Goal: Book appointment/travel/reservation

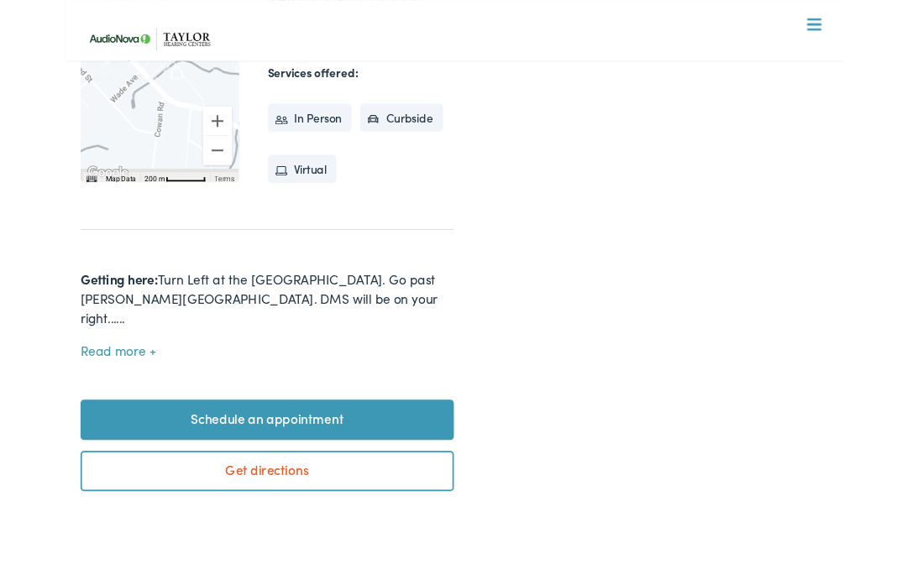
scroll to position [528, 0]
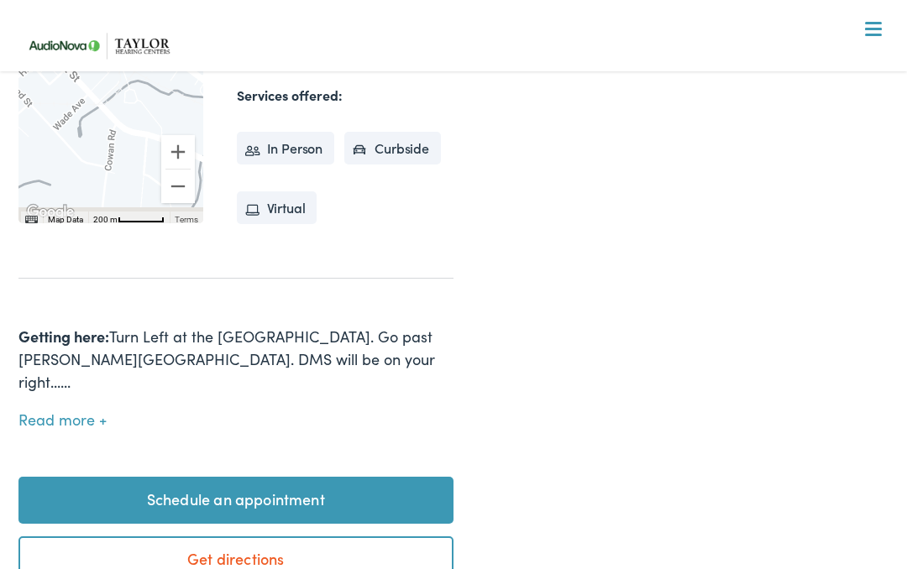
click at [104, 412] on button "Read more" at bounding box center [62, 421] width 88 height 18
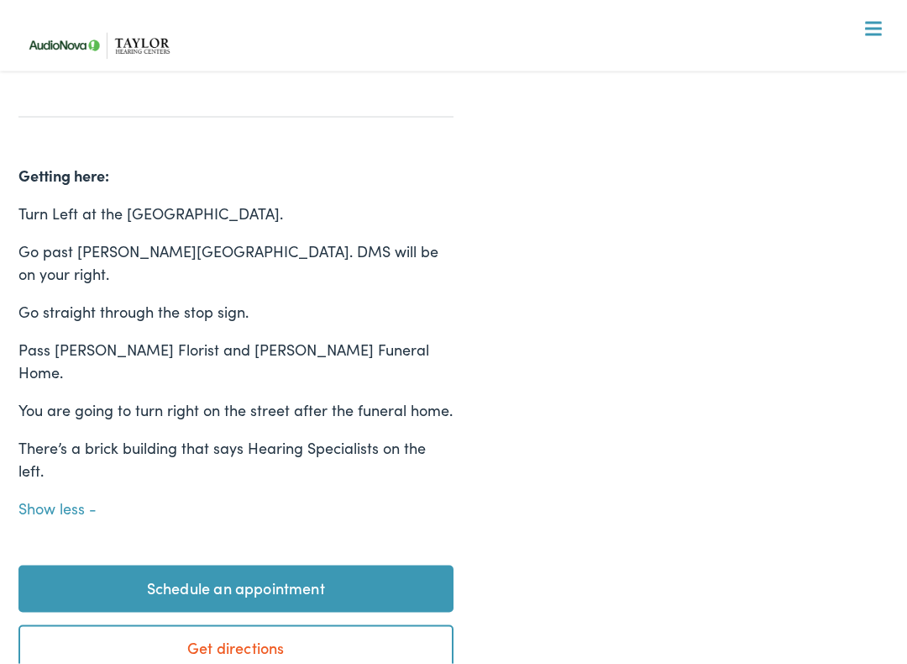
scroll to position [690, 0]
click at [233, 564] on link "Schedule an appointment" at bounding box center [235, 587] width 435 height 47
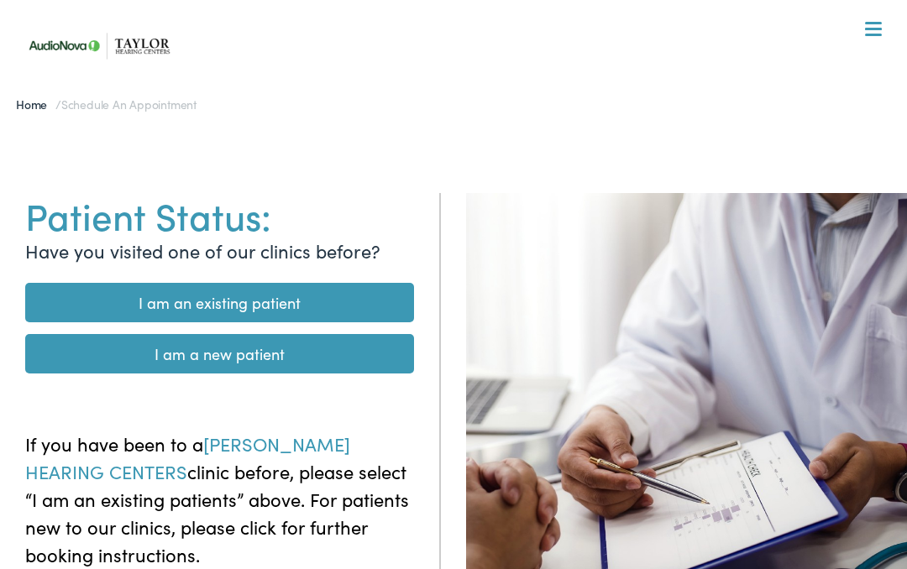
click at [202, 356] on link "I am a new patient" at bounding box center [219, 353] width 389 height 39
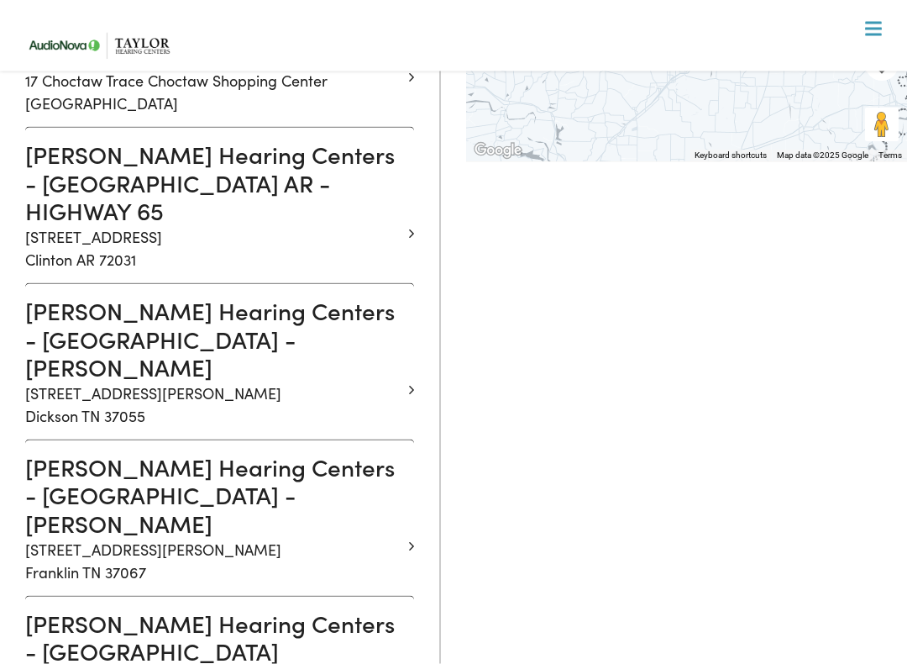
scroll to position [564, 0]
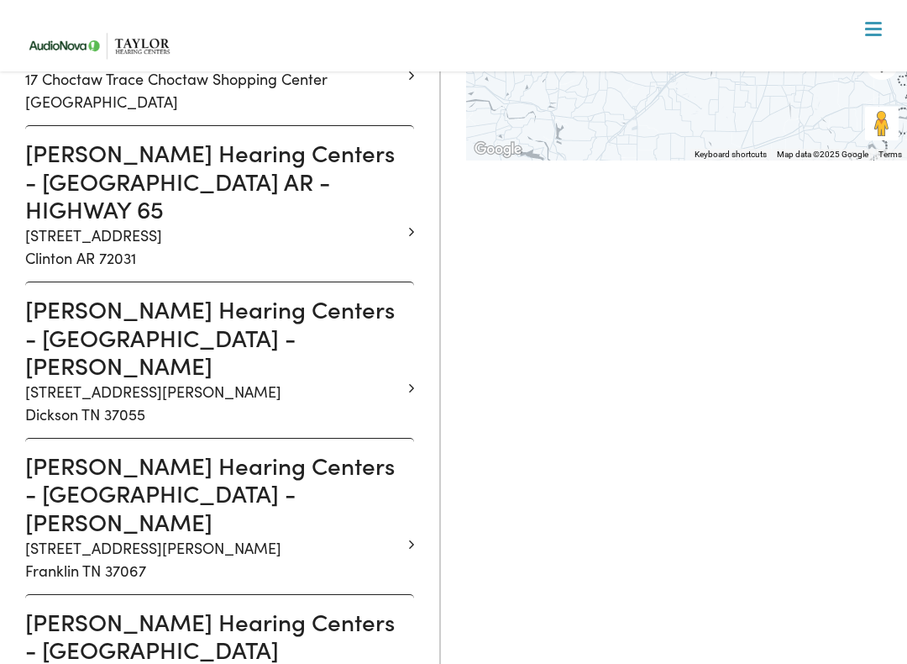
click at [103, 380] on p "[STREET_ADDRESS][PERSON_NAME]" at bounding box center [213, 402] width 376 height 45
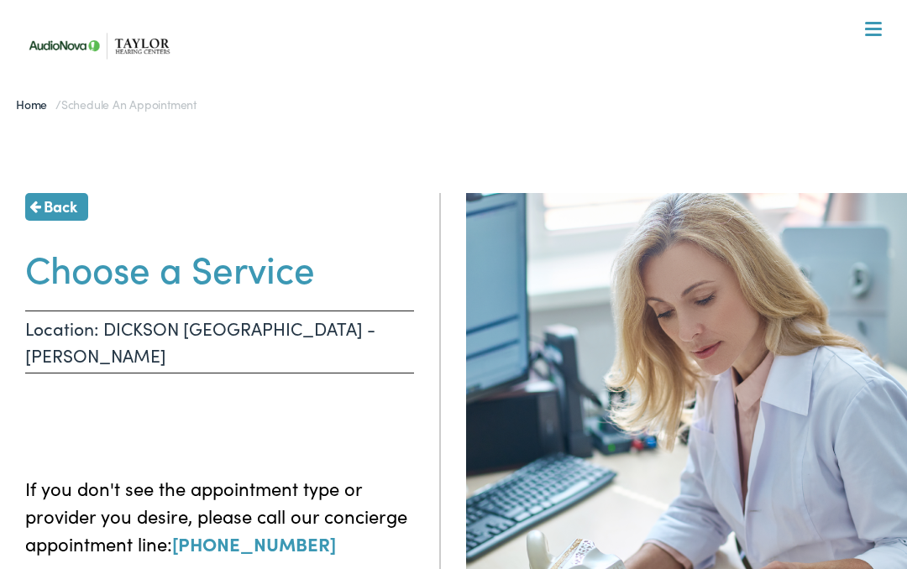
click at [103, 321] on p "Location: DICKSON [GEOGRAPHIC_DATA] - [PERSON_NAME]" at bounding box center [219, 342] width 389 height 63
click at [161, 327] on p "Location: DICKSON [GEOGRAPHIC_DATA] - [PERSON_NAME]" at bounding box center [219, 342] width 389 height 63
click at [134, 323] on p "Location: DICKSON [GEOGRAPHIC_DATA] - [PERSON_NAME]" at bounding box center [219, 342] width 389 height 63
click at [103, 329] on p "Location: DICKSON [GEOGRAPHIC_DATA] - [PERSON_NAME]" at bounding box center [219, 342] width 389 height 63
click at [218, 333] on p "Location: DICKSON [GEOGRAPHIC_DATA] - [PERSON_NAME]" at bounding box center [219, 342] width 389 height 63
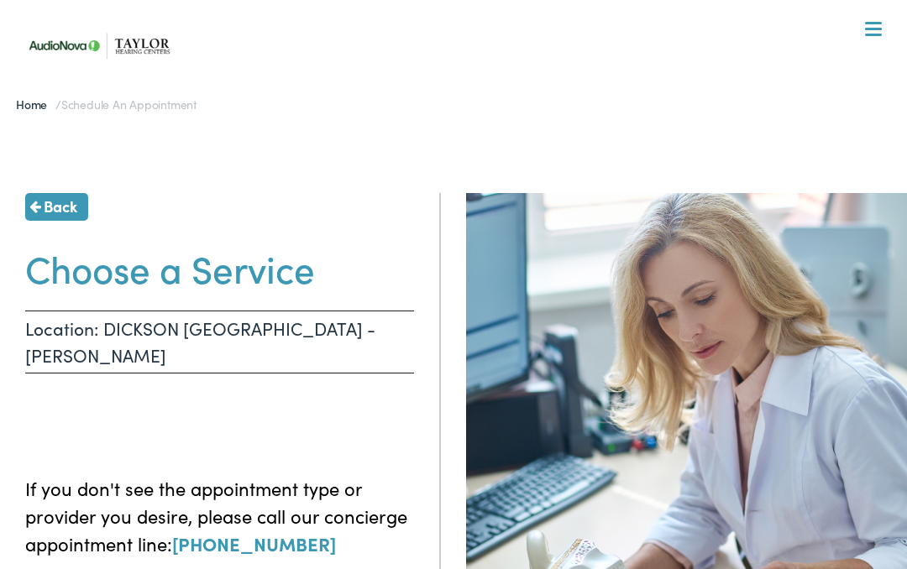
click at [292, 335] on p "Location: DICKSON [GEOGRAPHIC_DATA] - [PERSON_NAME]" at bounding box center [219, 342] width 389 height 63
click at [313, 416] on div "Back Choose a Service Location: [GEOGRAPHIC_DATA] [GEOGRAPHIC_DATA] - [PERSON_N…" at bounding box center [220, 477] width 441 height 569
click at [339, 333] on p "Location: DICKSON [GEOGRAPHIC_DATA] - [PERSON_NAME]" at bounding box center [219, 342] width 389 height 63
click at [351, 323] on p "Location: DICKSON [GEOGRAPHIC_DATA] - [PERSON_NAME]" at bounding box center [219, 342] width 389 height 63
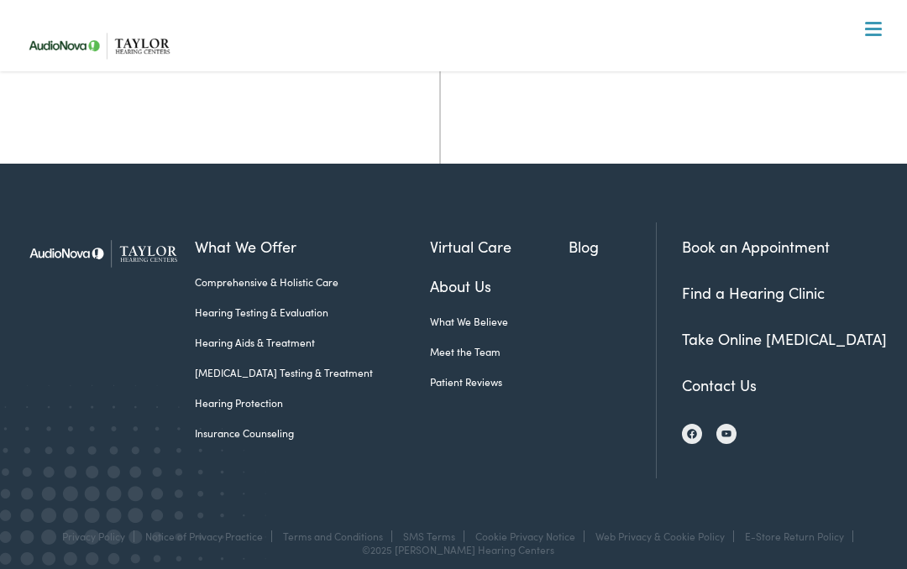
scroll to position [643, 0]
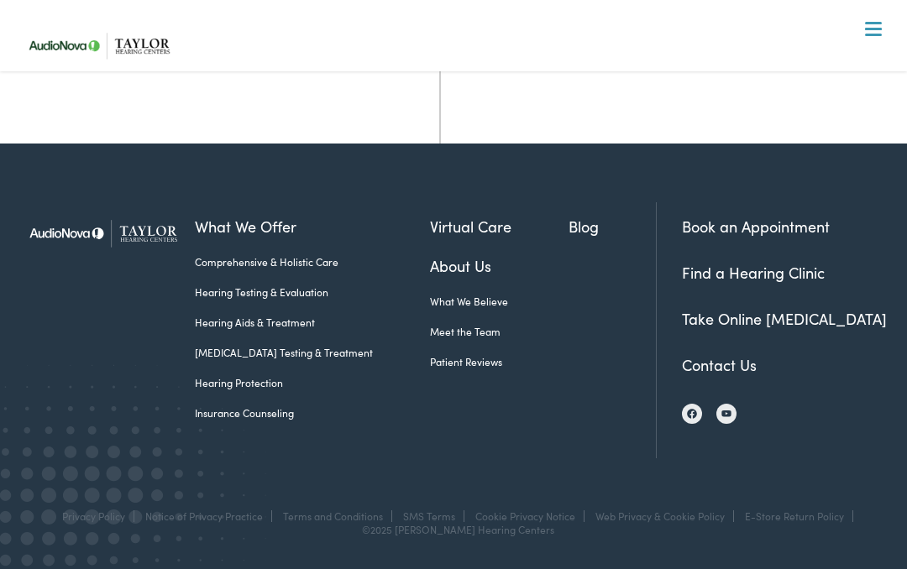
click at [754, 221] on link "Book an Appointment" at bounding box center [756, 226] width 148 height 21
